Goal: Check status: Check status

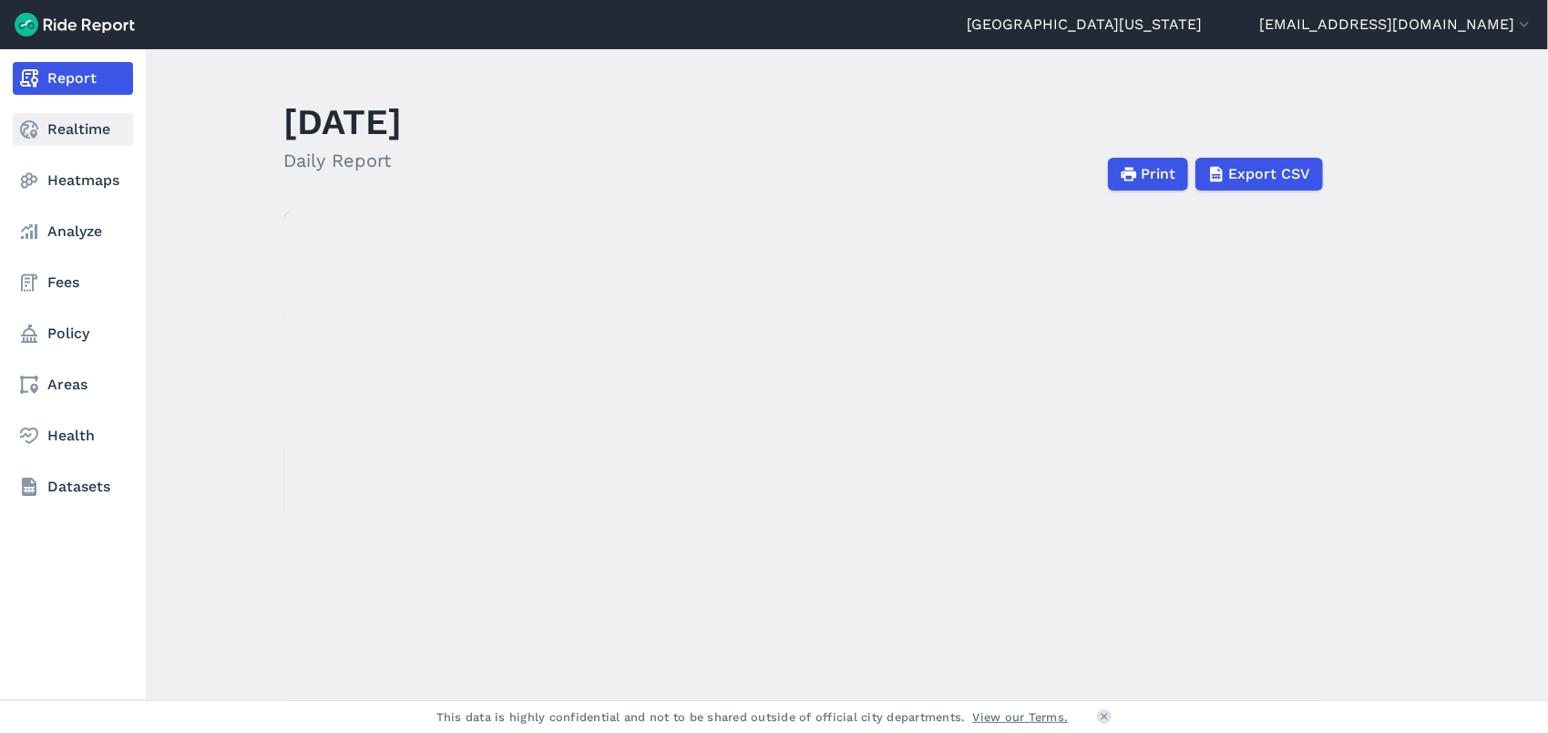
click at [43, 138] on link "Realtime" at bounding box center [73, 129] width 120 height 33
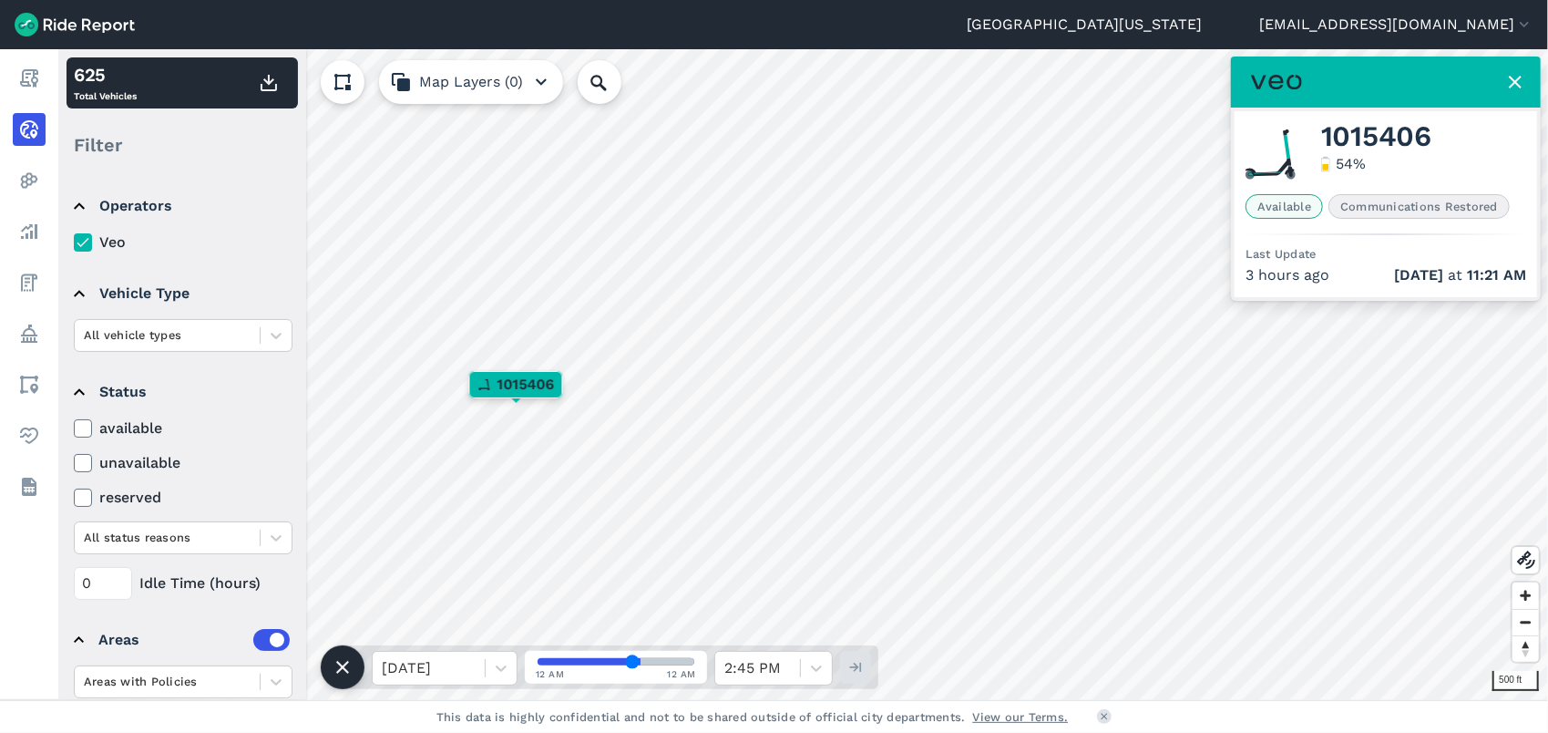
click at [1507, 83] on icon at bounding box center [1515, 82] width 22 height 22
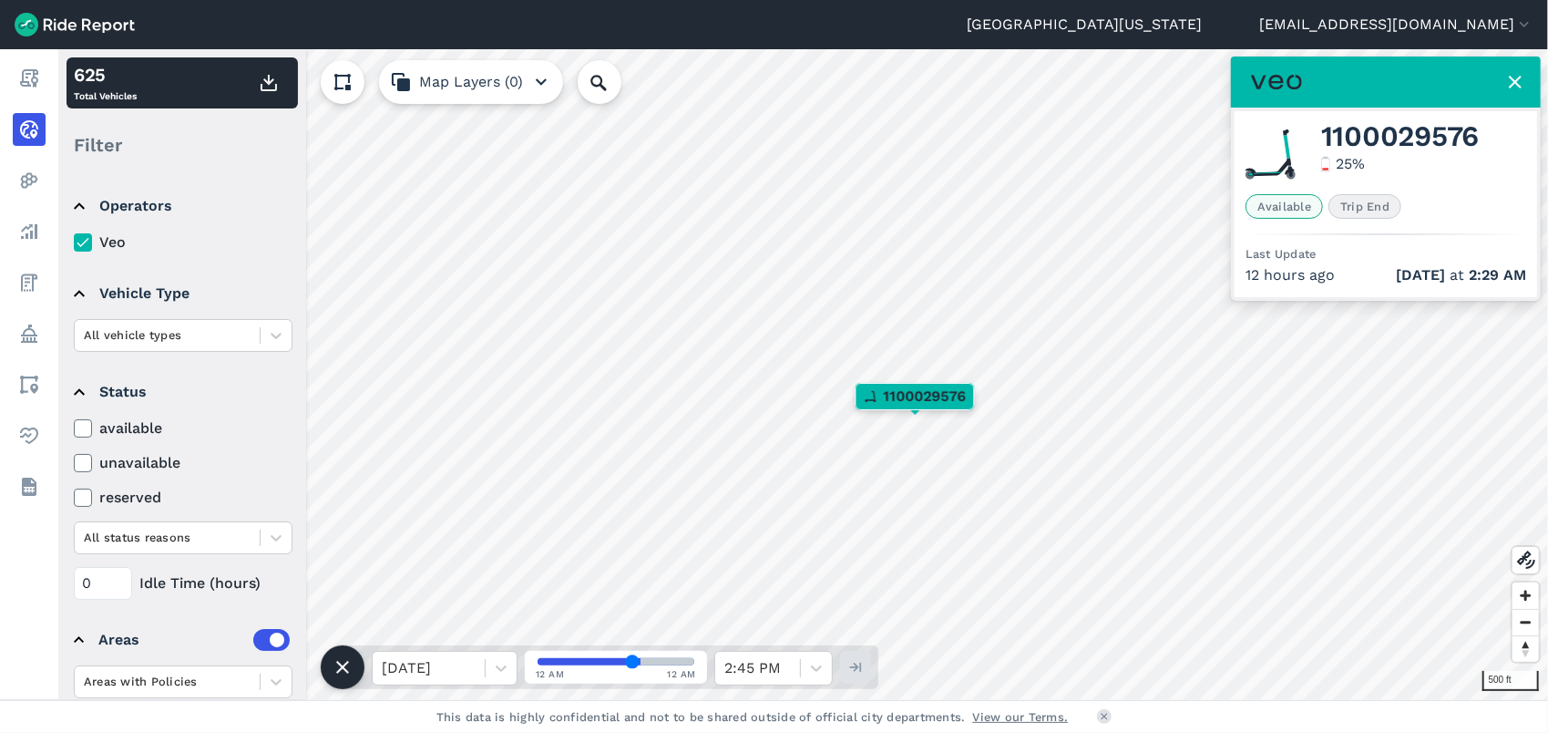
click at [1514, 87] on icon at bounding box center [1515, 82] width 22 height 22
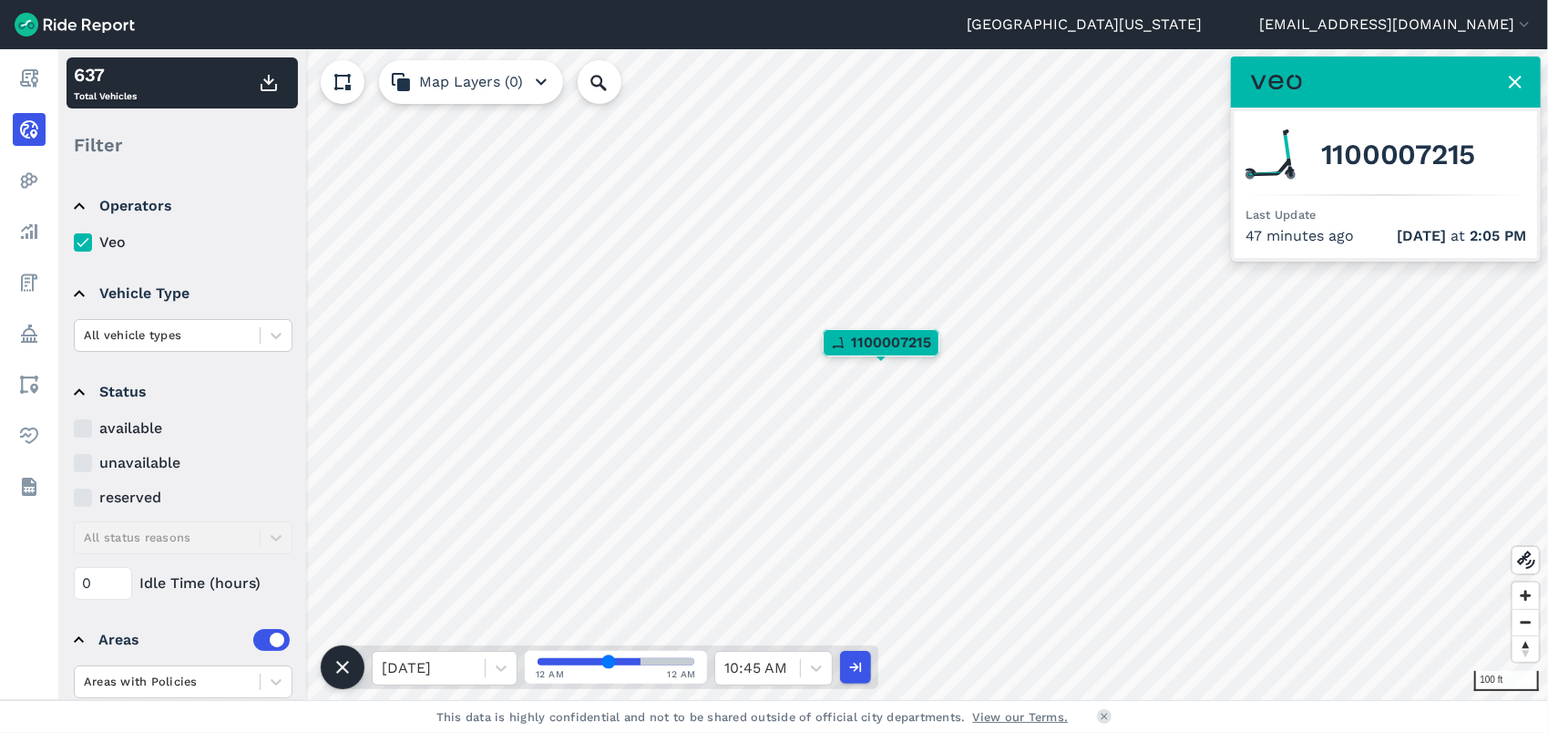
drag, startPoint x: 631, startPoint y: 659, endPoint x: 609, endPoint y: 664, distance: 23.4
click at [609, 664] on input "range" at bounding box center [616, 661] width 157 height 7
click at [1516, 87] on icon at bounding box center [1515, 82] width 22 height 22
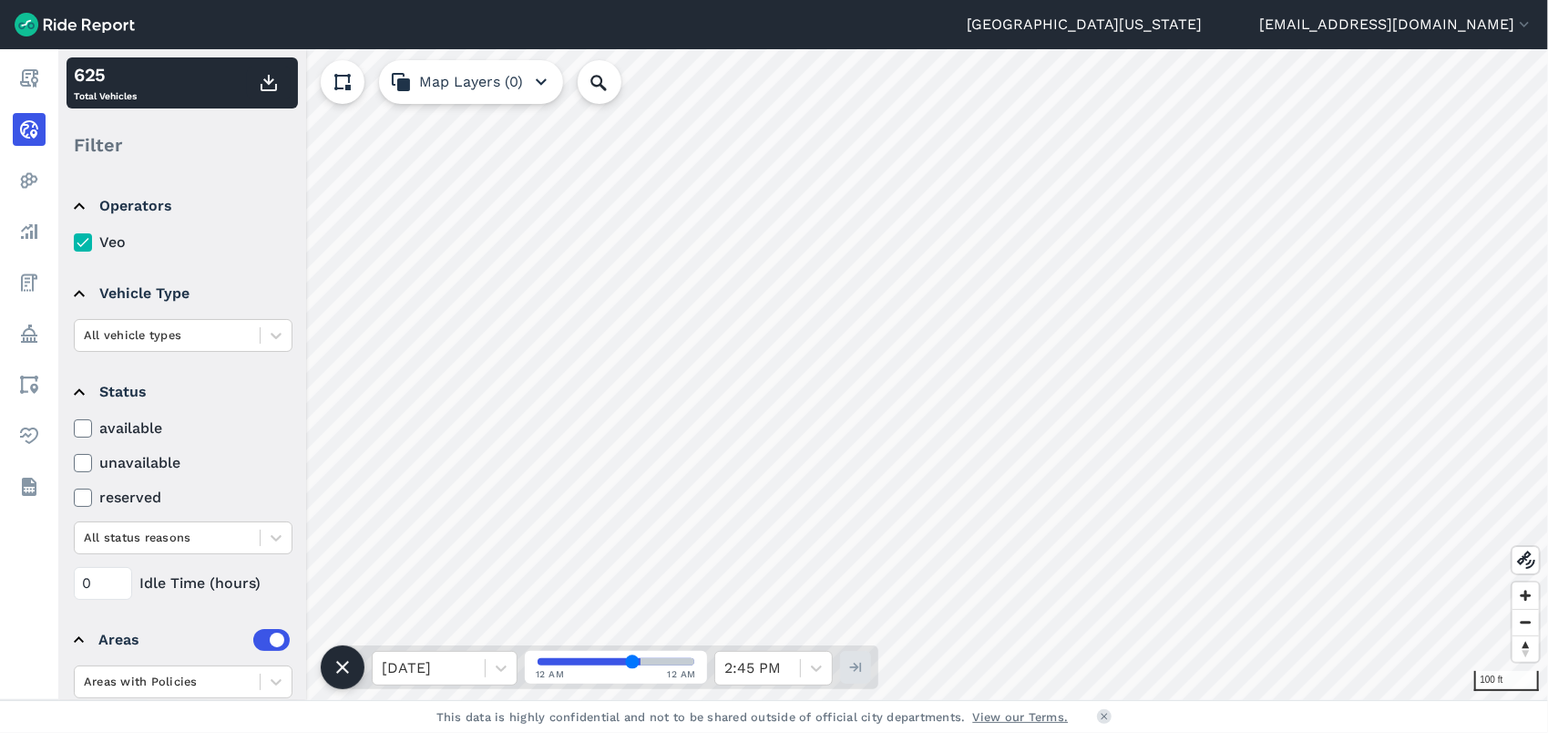
drag, startPoint x: 611, startPoint y: 654, endPoint x: 676, endPoint y: 652, distance: 65.6
click at [676, 658] on input "range" at bounding box center [616, 661] width 157 height 7
type input "59"
drag, startPoint x: 634, startPoint y: 662, endPoint x: 665, endPoint y: 656, distance: 31.6
click at [665, 658] on input "range" at bounding box center [616, 661] width 157 height 7
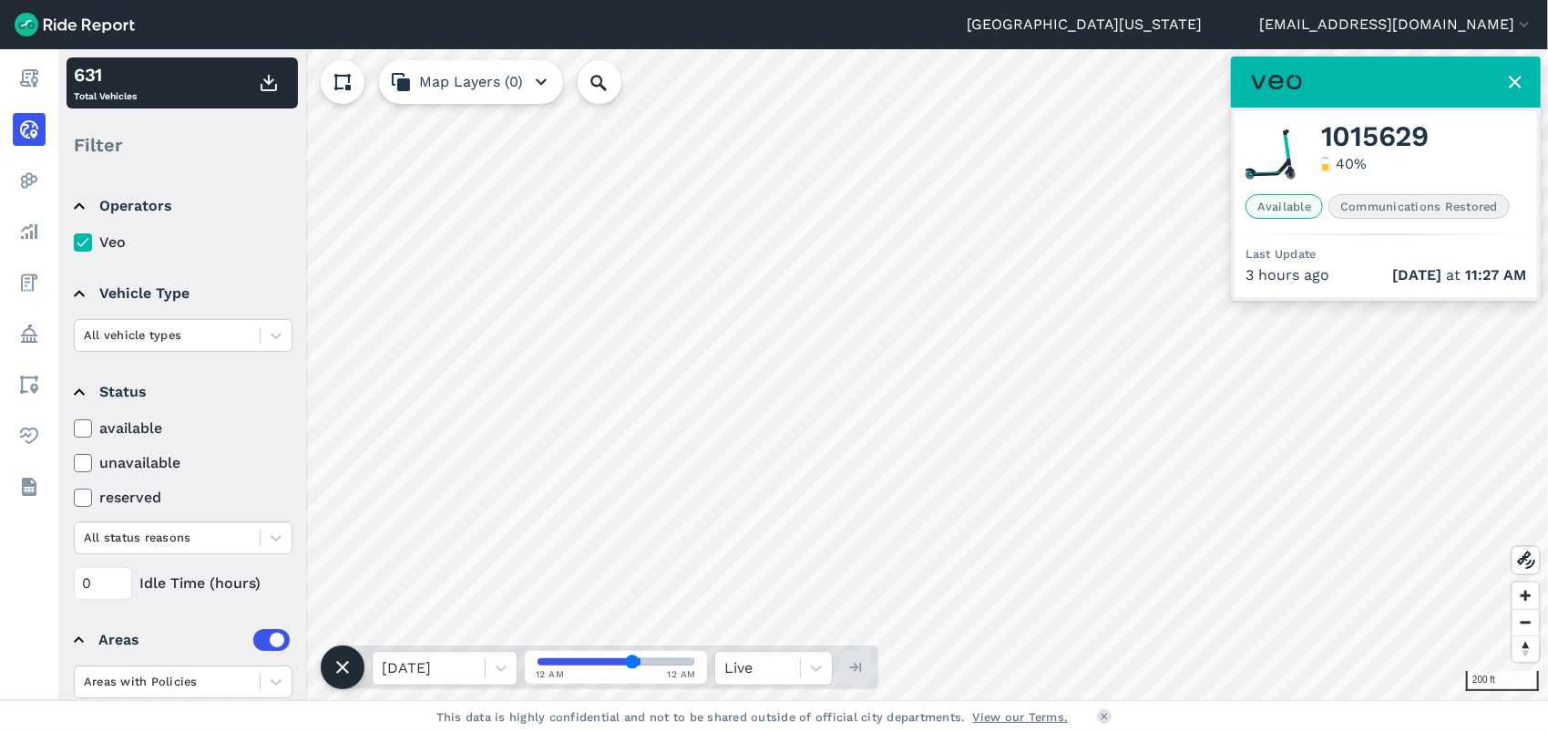
type input "59"
drag, startPoint x: 646, startPoint y: 660, endPoint x: 698, endPoint y: 648, distance: 53.3
click at [694, 658] on input "range" at bounding box center [616, 661] width 157 height 7
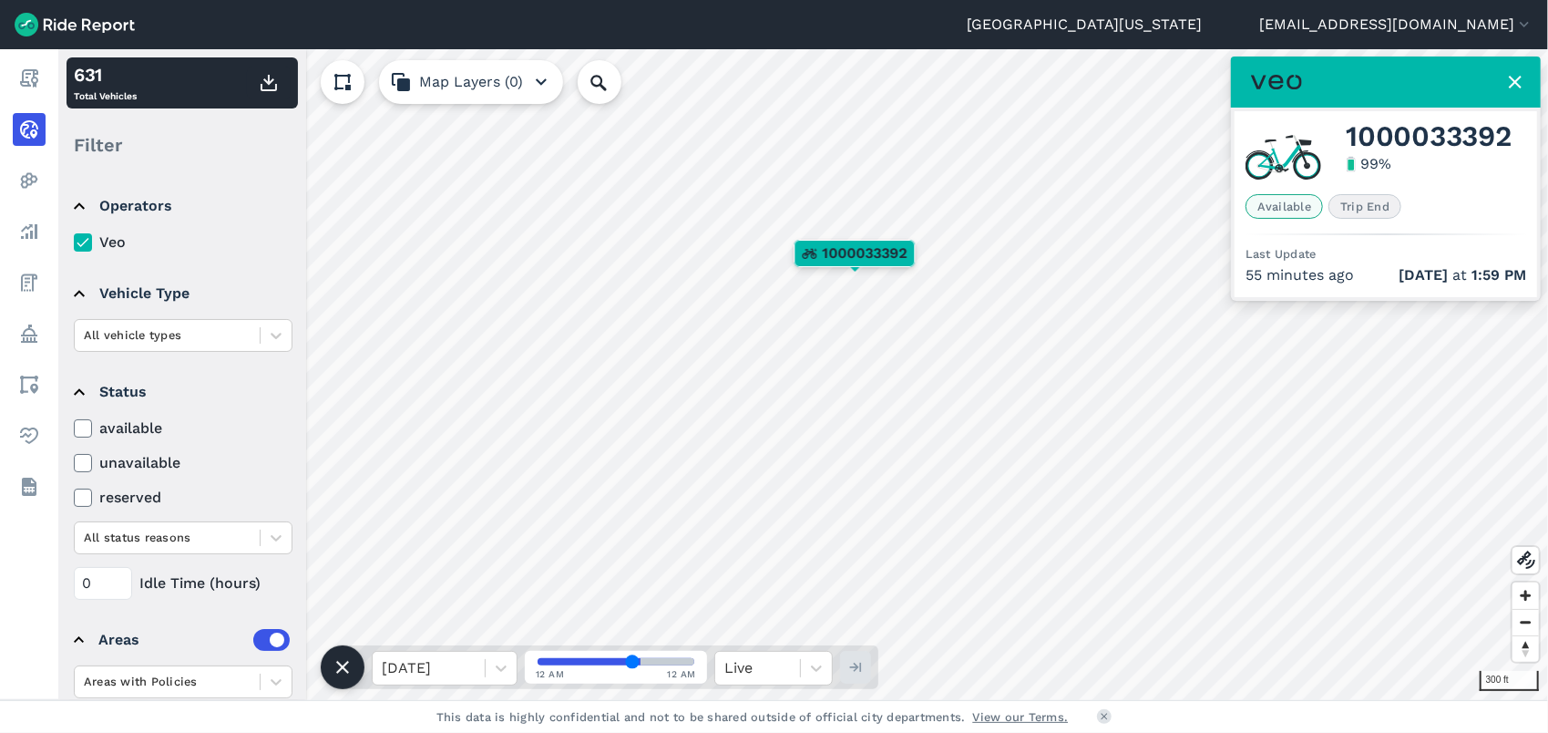
click at [1514, 86] on icon at bounding box center [1515, 82] width 22 height 22
